Goal: Task Accomplishment & Management: Manage account settings

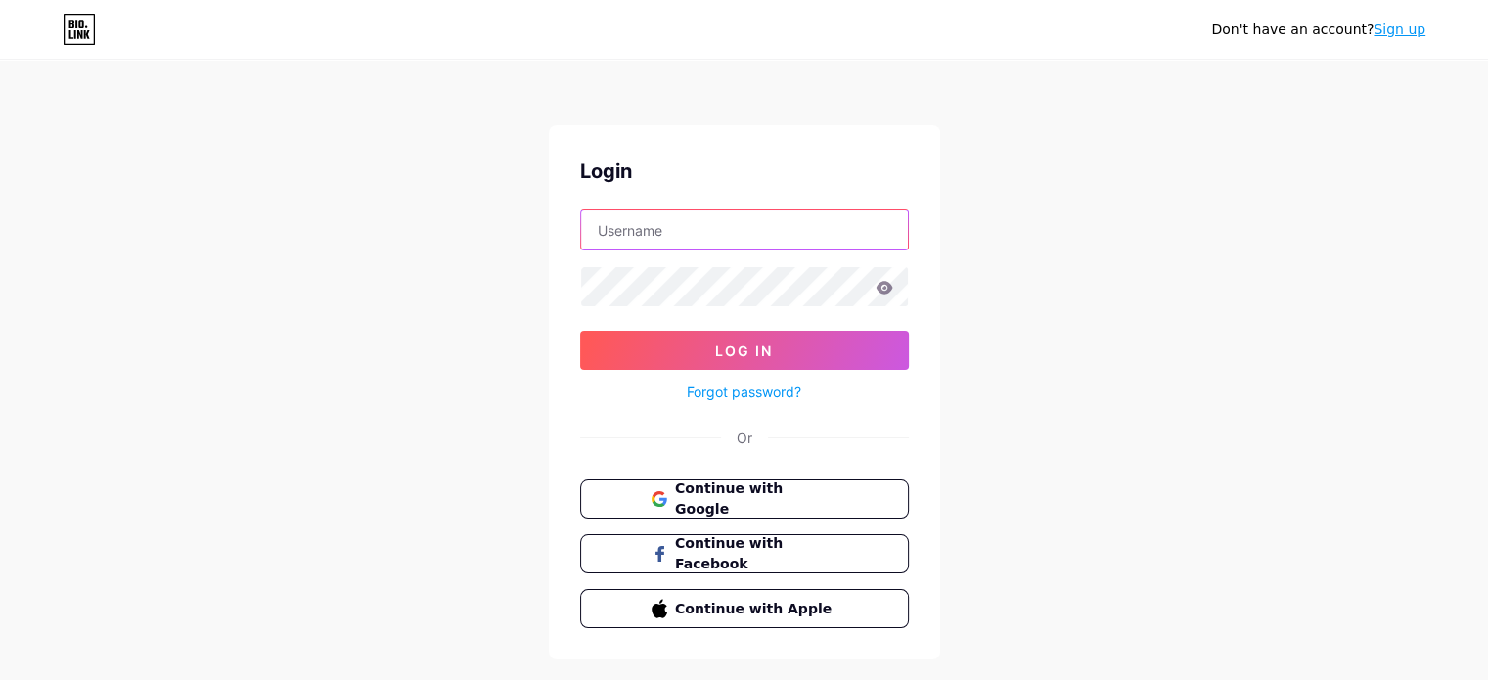
type input "[EMAIL_ADDRESS][DOMAIN_NAME]"
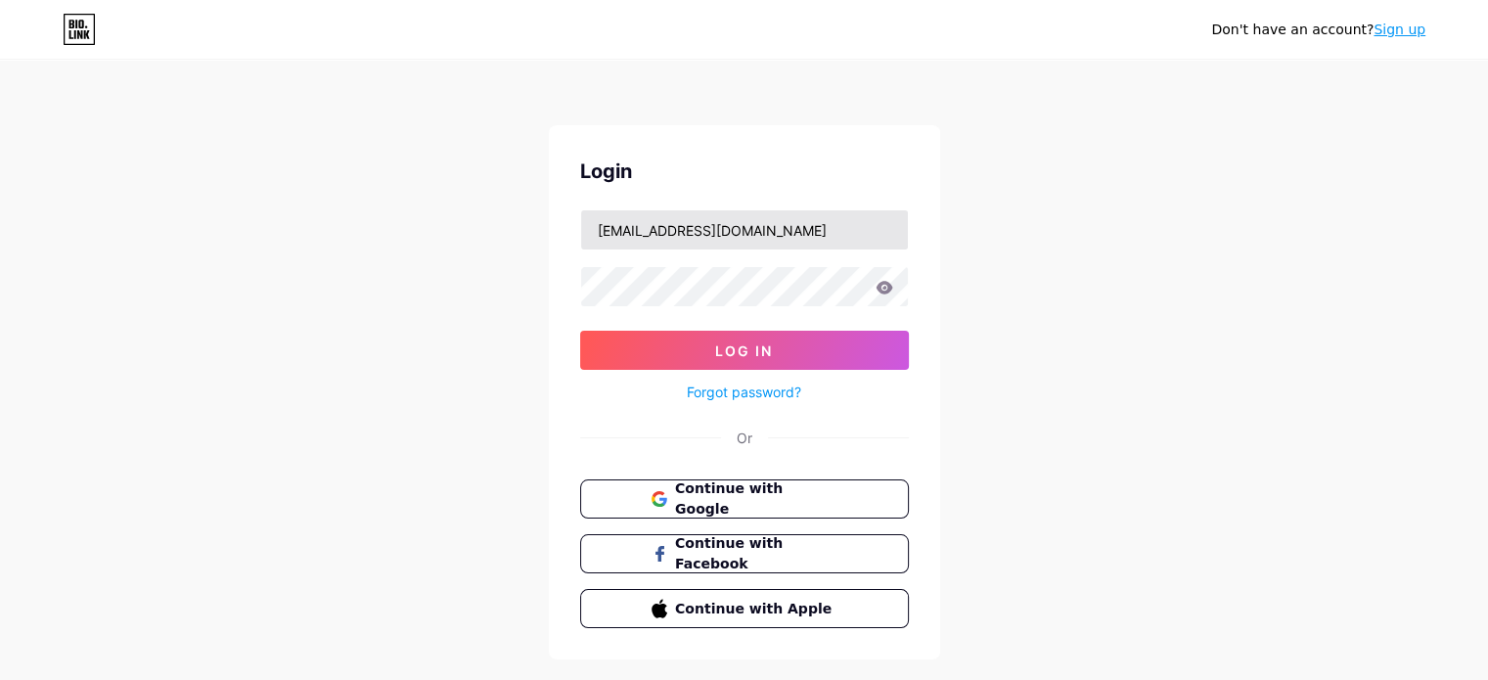
click at [730, 233] on input "[EMAIL_ADDRESS][DOMAIN_NAME]" at bounding box center [744, 229] width 327 height 39
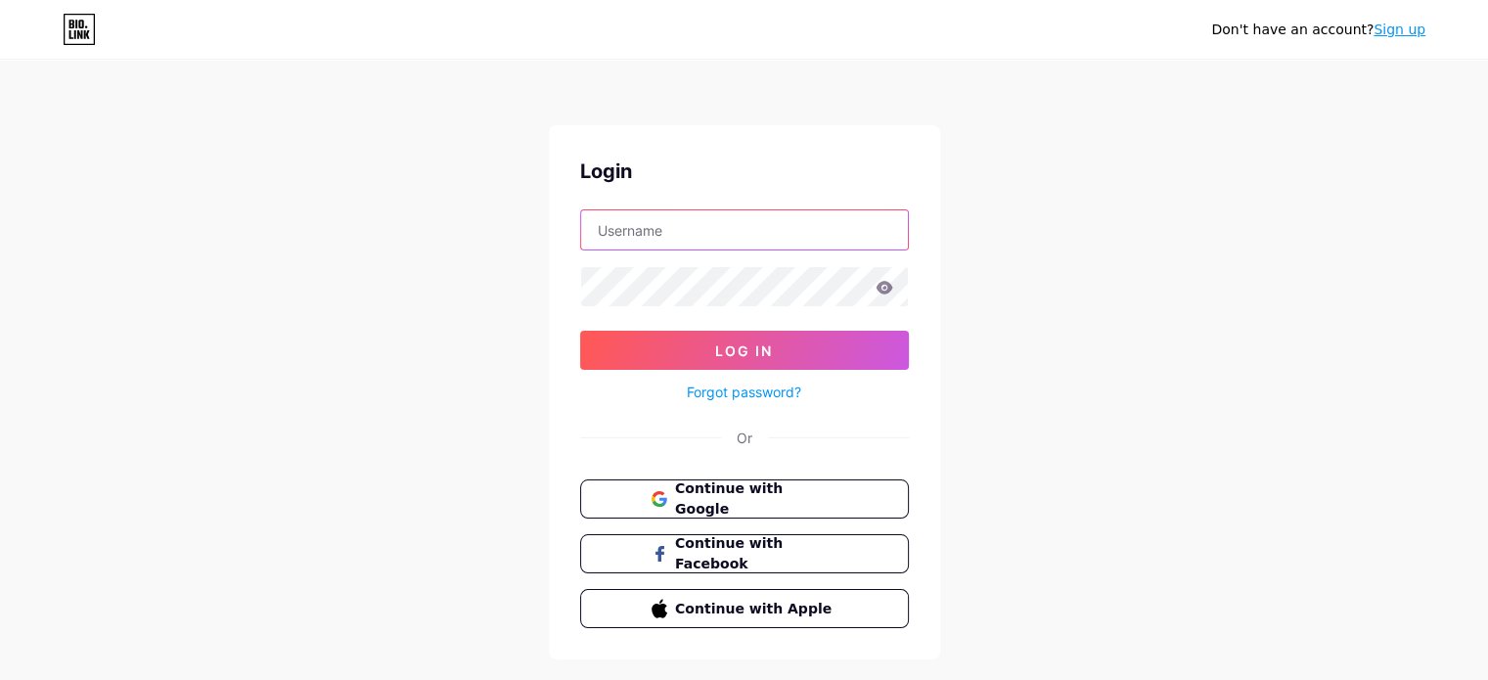
type input "[EMAIL_ADDRESS][DOMAIN_NAME]"
click at [729, 231] on input "[EMAIL_ADDRESS][DOMAIN_NAME]" at bounding box center [744, 229] width 327 height 39
click at [835, 243] on input "[EMAIL_ADDRESS][DOMAIN_NAME]" at bounding box center [744, 229] width 327 height 39
